Goal: Ask a question

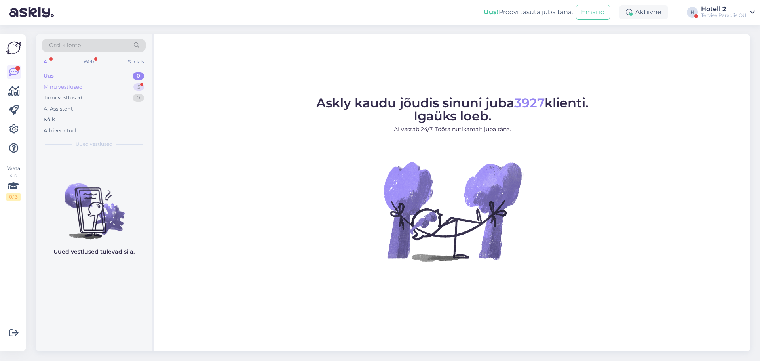
click at [143, 89] on div "5" at bounding box center [138, 87] width 11 height 8
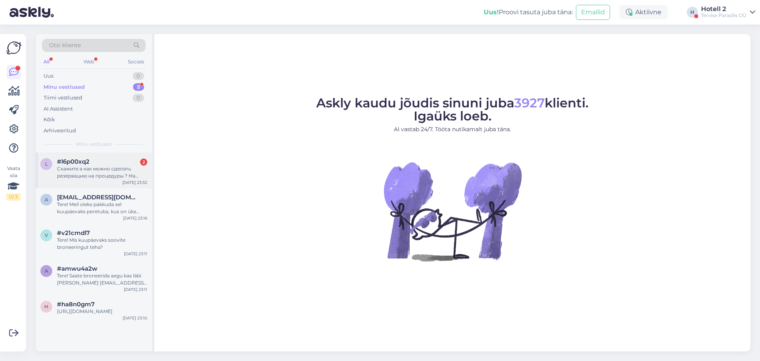
click at [114, 166] on div "Скажите а как можно сделать резервацию на процедуры ? На массажи ?" at bounding box center [102, 172] width 90 height 14
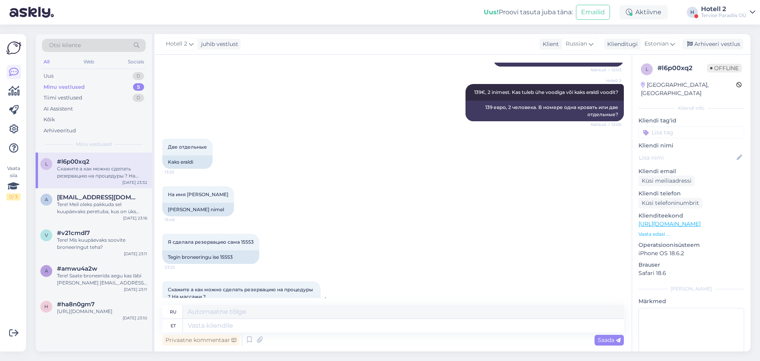
scroll to position [2186, 0]
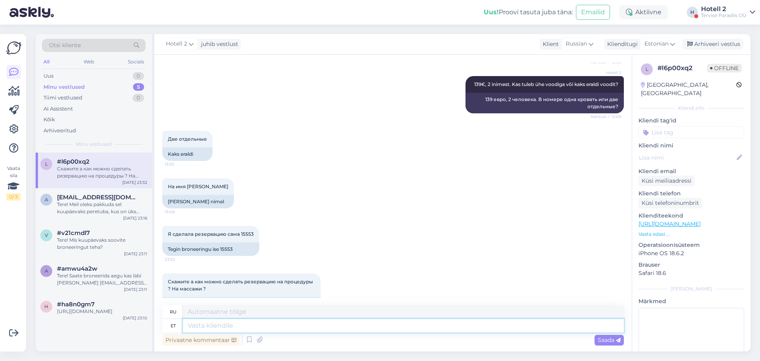
click at [222, 323] on textarea at bounding box center [403, 325] width 441 height 13
type textarea "Protseduure"
type textarea "Процедуры"
type textarea "Protseduure saate"
type textarea "Вы можете получить процедуры"
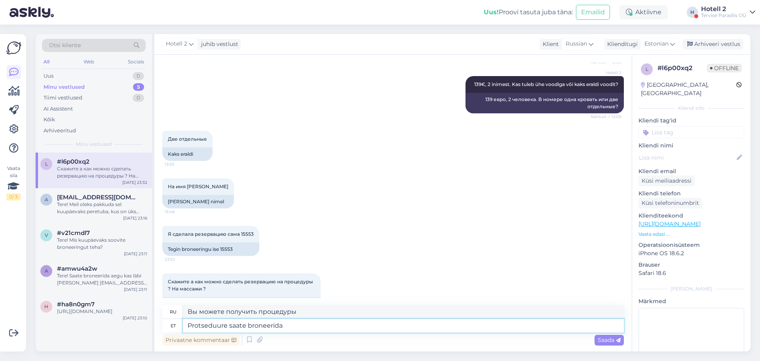
type textarea "Protseduure saate broneerida"
type textarea "Вы можете забронировать процедуры"
type textarea "Protseduure saate broneerida kas l"
type textarea "Вы можете заказать процедуры"
type textarea "Protseduure saate broneerida kas läbi me"
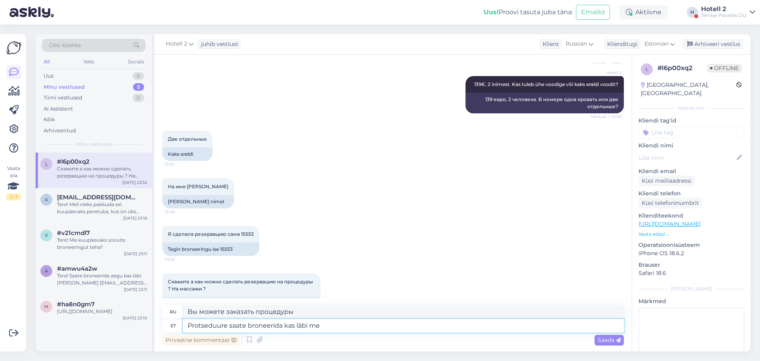
type textarea "Вы можете забронировать процедуры через"
type textarea "Protseduure saate broneerida kas [PERSON_NAME] t"
type textarea "Вы можете забронировать процедуры по электронной почте"
type textarea "Protseduure saate broneerida kas läbi [PERSON_NAME] medic@s"
type textarea "Записаться на процедуры можно по электронной почте medic."
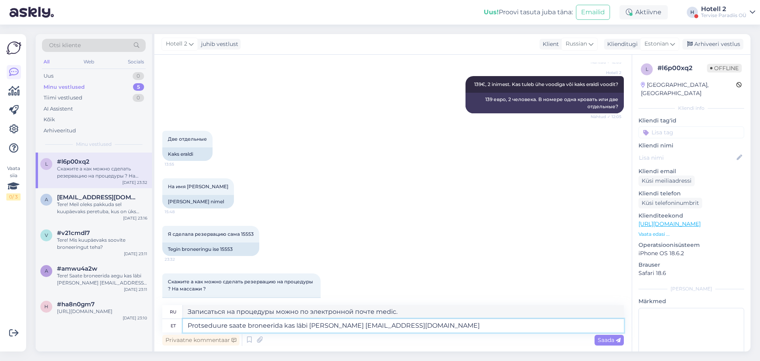
type textarea "Protseduure saate broneerida kas läbi [PERSON_NAME] [EMAIL_ADDRESS][DOMAIN_NAME…"
type textarea "Записаться на процедуры можно по электронной почте [EMAIL_ADDRESS][DOMAIN_NAME]"
type textarea "Protseduure saate broneerida kas läbi [PERSON_NAME] [EMAIL_ADDRESS][DOMAIN_NAME…"
type textarea "Записаться на процедуры можно по электронной почте [EMAIL_ADDRESS][DOMAIN_NAME]…"
type textarea "Protseduure saate broneerida kas läbi [PERSON_NAME] [EMAIL_ADDRESS][DOMAIN_NAME…"
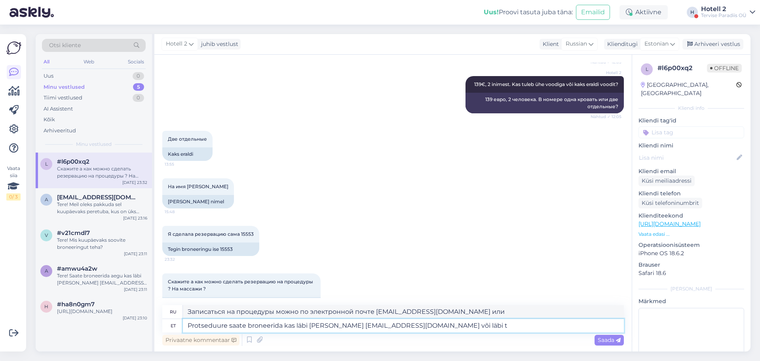
type textarea "Записаться на процедуры можно по электронной почте [EMAIL_ADDRESS][DOMAIN_NAME]…"
type textarea "Protseduure saate broneerida kas läbi [PERSON_NAME] [EMAIL_ADDRESS][DOMAIN_NAME…"
type textarea "Записаться на процедуры можно по электронной почте [EMAIL_ADDRESS][DOMAIN_NAME]…"
type textarea "Protseduure saate broneerida kas läbi [PERSON_NAME] [EMAIL_ADDRESS][DOMAIN_NAME…"
type textarea "Записаться на процедуры можно по электронной почте [EMAIL_ADDRESS][DOMAIN_NAME]…"
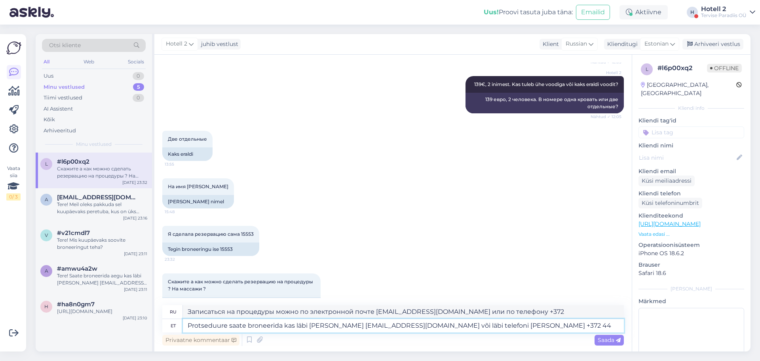
type textarea "Protseduure saate broneerida kas läbi [PERSON_NAME] [EMAIL_ADDRESS][DOMAIN_NAME…"
type textarea "Записаться на процедуры можно по электронной почте [EMAIL_ADDRESS][DOMAIN_NAME]…"
type textarea "Protseduure saate broneerida kas läbi [PERSON_NAME] [EMAIL_ADDRESS][DOMAIN_NAME…"
type textarea "Записаться на процедуры можно по электронной почте [EMAIL_ADDRESS][DOMAIN_NAME]…"
type textarea "Protseduure saate broneerida kas läbi [PERSON_NAME] [EMAIL_ADDRESS][DOMAIN_NAME…"
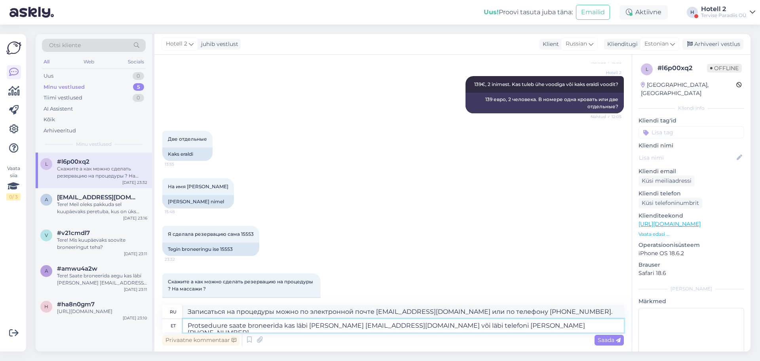
type textarea "Записаться на процедуры можно по электронной почте [EMAIL_ADDRESS][DOMAIN_NAME]…"
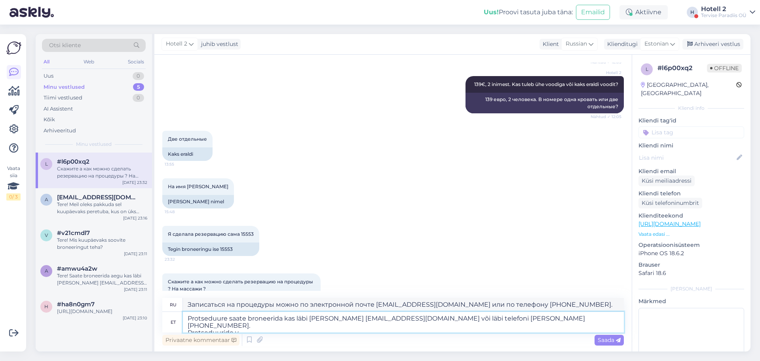
type textarea "Protseduure saate broneerida kas läbi [PERSON_NAME] [EMAIL_ADDRESS][DOMAIN_NAME…"
type textarea "Записаться на процедуры можно по электронной почте [EMAIL_ADDRESS][DOMAIN_NAME]…"
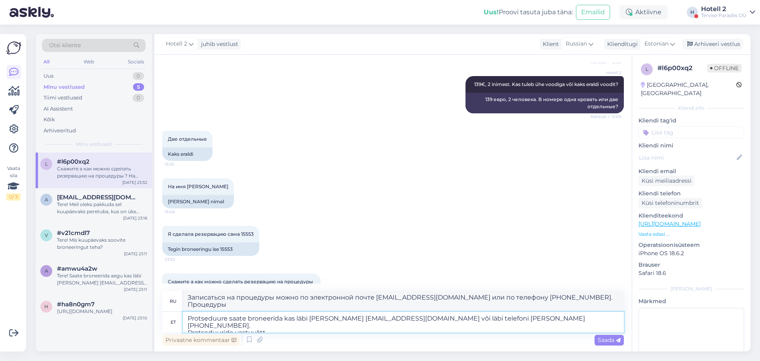
type textarea "Protseduure saate broneerida kas läbi [PERSON_NAME] [EMAIL_ADDRESS][DOMAIN_NAME…"
type textarea "Записаться на процедуры можно по электронной почте [EMAIL_ADDRESS][DOMAIN_NAME]…"
type textarea "Protseduure saate broneerida kas läbi [PERSON_NAME] [EMAIL_ADDRESS][DOMAIN_NAME…"
type textarea "Записаться на процедуры можно по электронной почте [EMAIL_ADDRESS][DOMAIN_NAME]…"
type textarea "Protseduure saate broneerida kas läbi [PERSON_NAME] [EMAIL_ADDRESS][DOMAIN_NAME…"
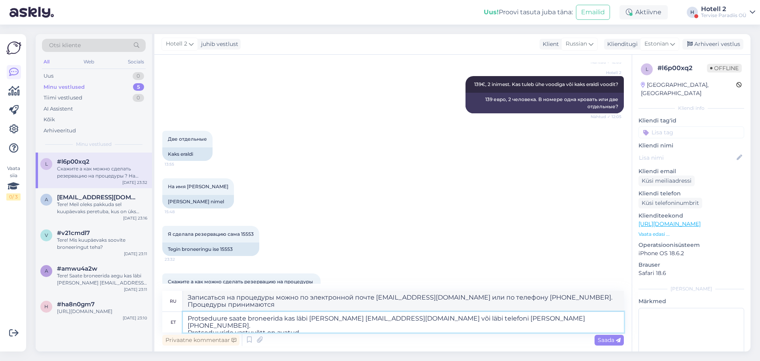
type textarea "Записаться на процедуры можно по электронной почте [EMAIL_ADDRESS][DOMAIN_NAME]…"
type textarea "Protseduure saate broneerida kas läbi [PERSON_NAME] [EMAIL_ADDRESS][DOMAIN_NAME…"
type textarea "Записаться на процедуры можно по электронной почте [EMAIL_ADDRESS][DOMAIN_NAME]…"
type textarea "Protseduure saate broneerida kas läbi [PERSON_NAME] [EMAIL_ADDRESS][DOMAIN_NAME…"
type textarea "Записаться на процедуры можно по электронной почте [EMAIL_ADDRESS][DOMAIN_NAME]…"
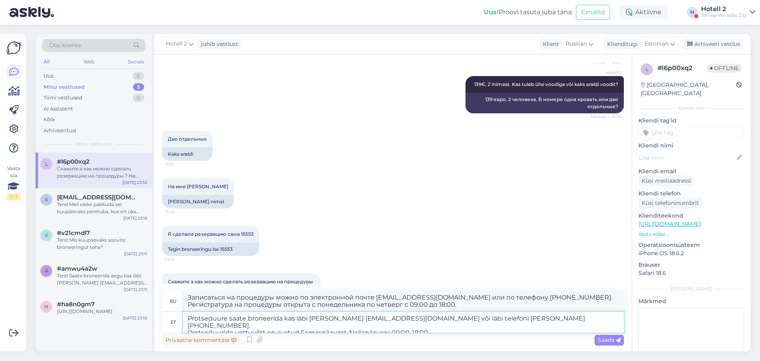
type textarea "Protseduure saate broneerida kas läbi [PERSON_NAME] [EMAIL_ADDRESS][DOMAIN_NAME…"
type textarea "Записаться на процедуры можно по электронной почте [EMAIL_ADDRESS][DOMAIN_NAME]…"
type textarea "Protseduure saate broneerida kas läbi [PERSON_NAME] [EMAIL_ADDRESS][DOMAIN_NAME…"
type textarea "Записаться на процедуры можно по электронной почте [EMAIL_ADDRESS][DOMAIN_NAME]…"
type textarea "Protseduure saate broneerida kas läbi [PERSON_NAME] [EMAIL_ADDRESS][DOMAIN_NAME…"
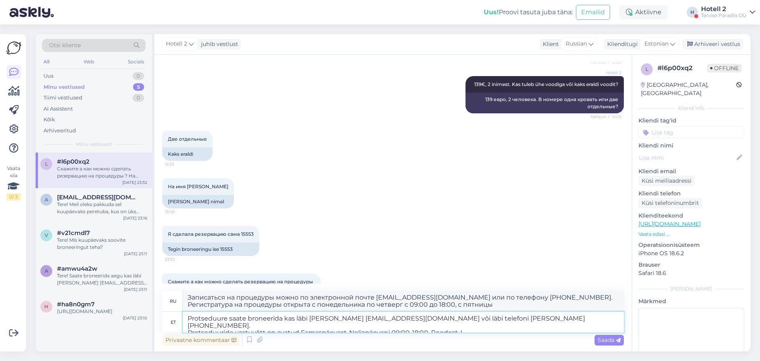
type textarea "Записаться на процедуры можно по электронной почте [EMAIL_ADDRESS][DOMAIN_NAME]…"
type textarea "Protseduure saate broneerida kas läbi [PERSON_NAME] [EMAIL_ADDRESS][DOMAIN_NAME…"
type textarea "Записаться на процедуры можно по электронной почте [EMAIL_ADDRESS][DOMAIN_NAME]…"
type textarea "Protseduure saate broneerida kas läbi [PERSON_NAME] [EMAIL_ADDRESS][DOMAIN_NAME…"
type textarea "Записаться на процедуры можно по электронной почте [EMAIL_ADDRESS][DOMAIN_NAME]…"
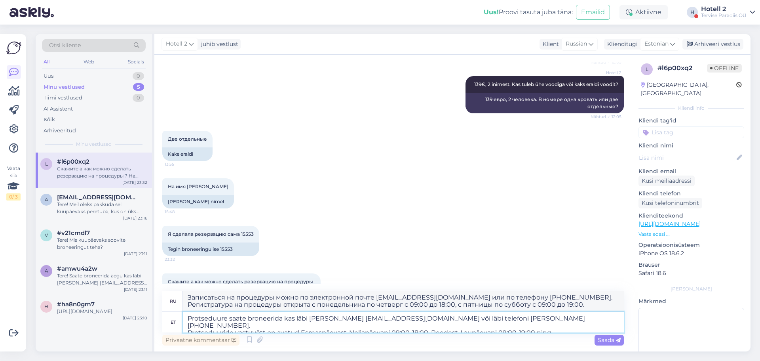
type textarea "Protseduure saate broneerida kas läbi [PERSON_NAME] [EMAIL_ADDRESS][DOMAIN_NAME…"
type textarea "Записаться на процедуры можно по электронной почте [EMAIL_ADDRESS][DOMAIN_NAME]…"
type textarea "Protseduure saate broneerida kas läbi [PERSON_NAME] [EMAIL_ADDRESS][DOMAIN_NAME…"
type textarea "Записаться на процедуры можно по электронной почте [EMAIL_ADDRESS][DOMAIN_NAME]…"
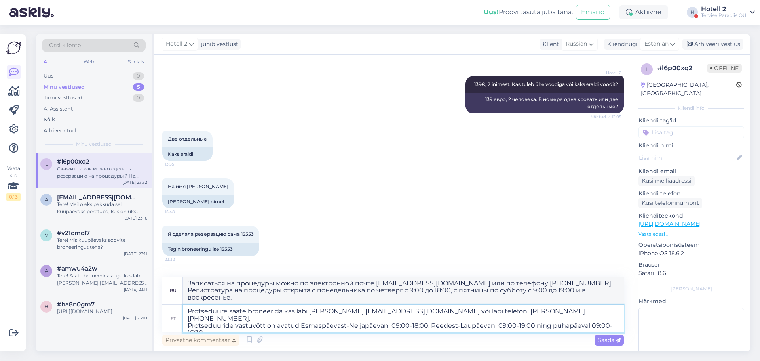
type textarea "Protseduure saate broneerida kas läbi [PERSON_NAME] [EMAIL_ADDRESS][DOMAIN_NAME…"
type textarea "Записаться на процедуры можно по электронной почте [EMAIL_ADDRESS][DOMAIN_NAME]…"
type textarea "Protseduure saate broneerida kas läbi [PERSON_NAME] [EMAIL_ADDRESS][DOMAIN_NAME…"
type textarea "Записаться на процедуры можно по электронной почте [EMAIL_ADDRESS][DOMAIN_NAME]…"
type textarea "Protseduure saate broneerida kas läbi [PERSON_NAME] [EMAIL_ADDRESS][DOMAIN_NAME…"
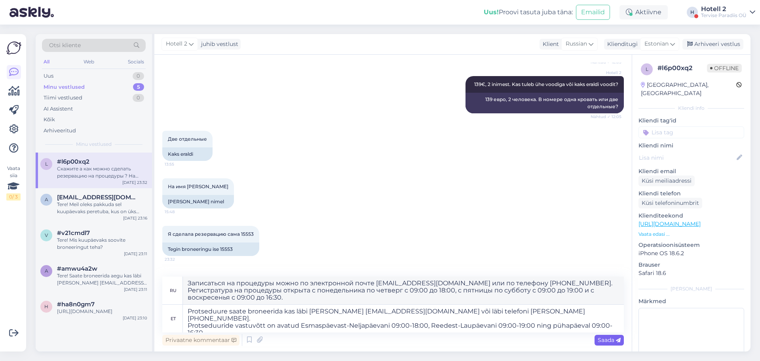
click at [607, 340] on span "Saada" at bounding box center [609, 339] width 23 height 7
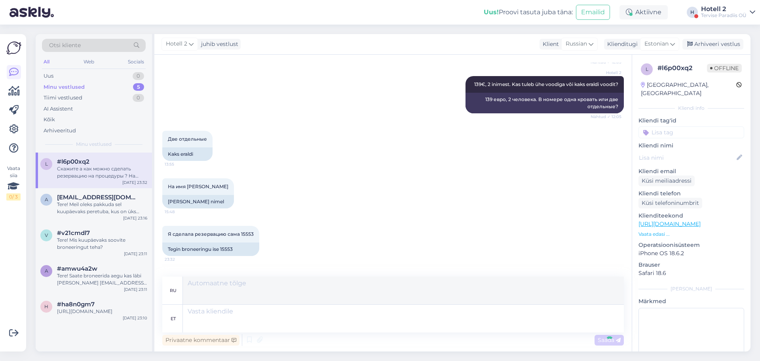
scroll to position [2291, 0]
